Goal: Task Accomplishment & Management: Manage account settings

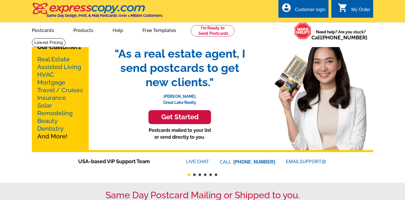
click at [304, 11] on div "Customer login" at bounding box center [310, 11] width 31 height 8
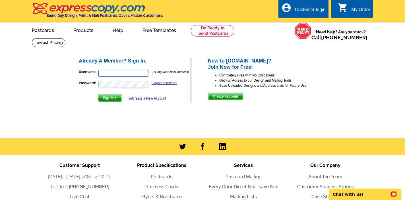
click at [130, 74] on input "Username:" at bounding box center [123, 73] width 50 height 7
type input "elizabeth@mycharlestonagent.com"
click at [104, 96] on span "Sign In" at bounding box center [110, 97] width 24 height 7
